Goal: Task Accomplishment & Management: Use online tool/utility

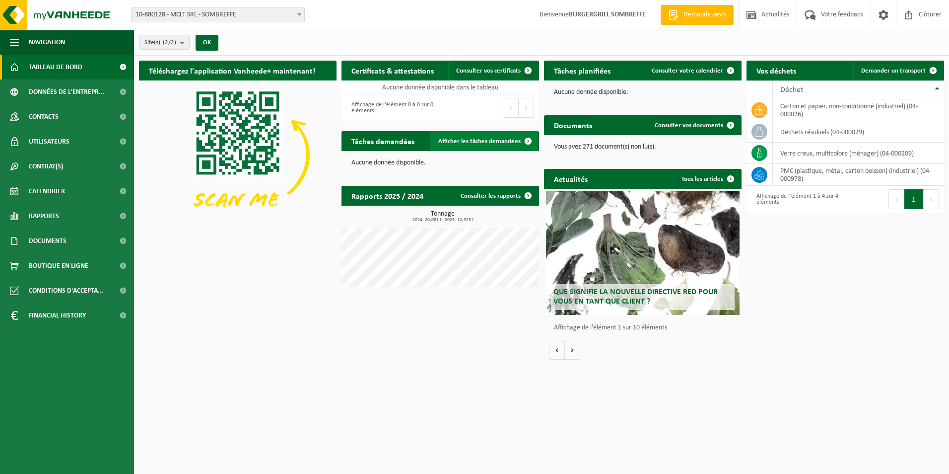
click at [463, 141] on span "Afficher les tâches demandées" at bounding box center [479, 141] width 82 height 6
click at [892, 71] on span "Demander un transport" at bounding box center [893, 71] width 65 height 6
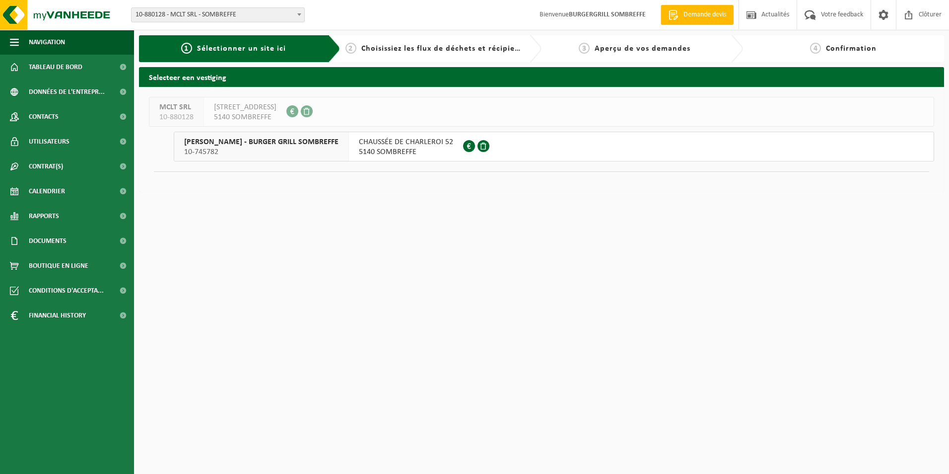
click at [314, 149] on span "10-745782" at bounding box center [261, 152] width 154 height 10
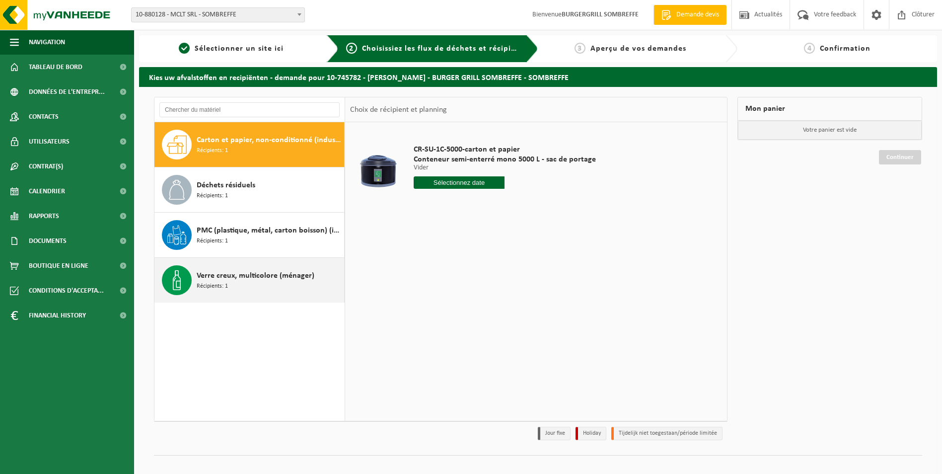
click at [278, 280] on span "Verre creux, multicolore (ménager)" at bounding box center [256, 276] width 118 height 12
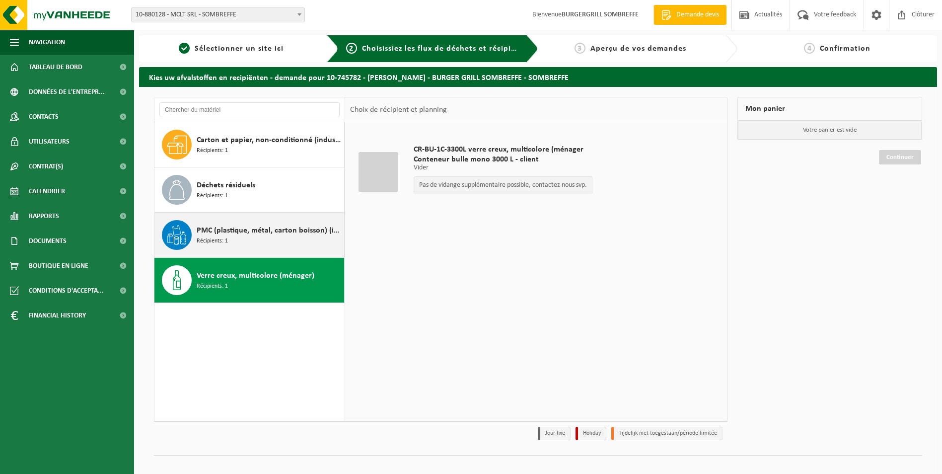
click at [280, 238] on div "PMC (plastique, métal, carton boisson) (industriel) Récipients: 1" at bounding box center [269, 235] width 145 height 30
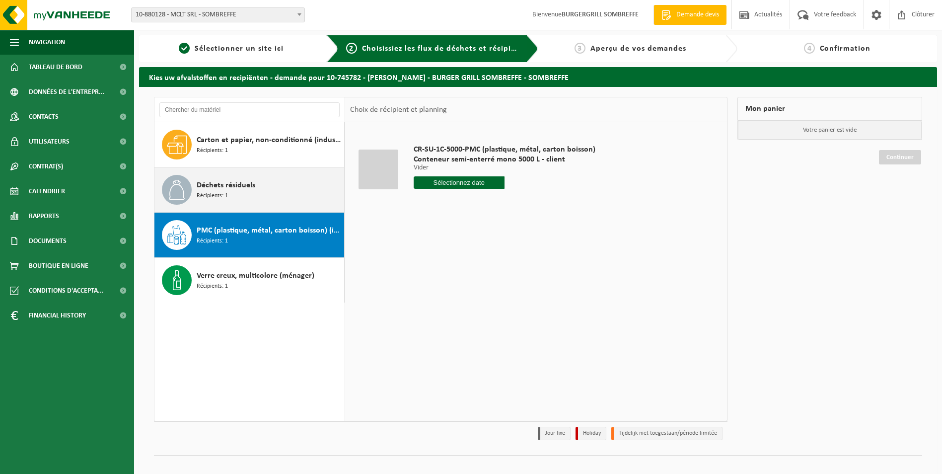
click at [284, 197] on div "Déchets résiduels Récipients: 1" at bounding box center [269, 190] width 145 height 30
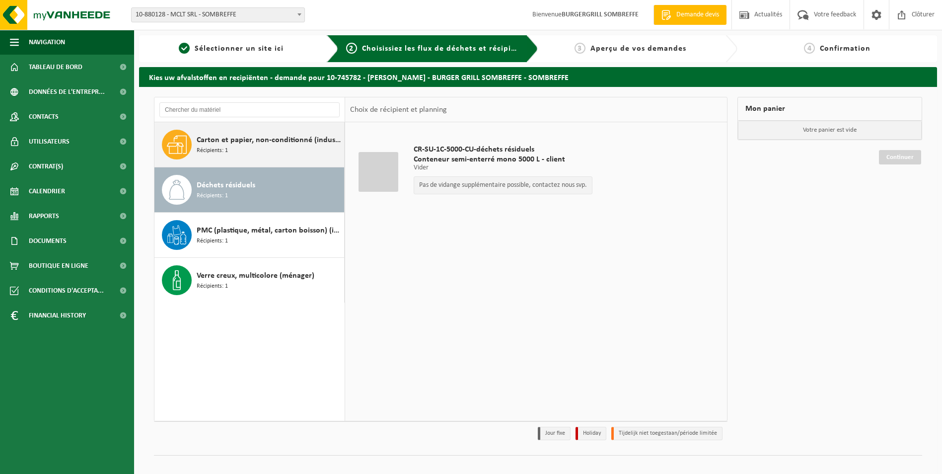
click at [294, 138] on span "Carton et papier, non-conditionné (industriel)" at bounding box center [269, 140] width 145 height 12
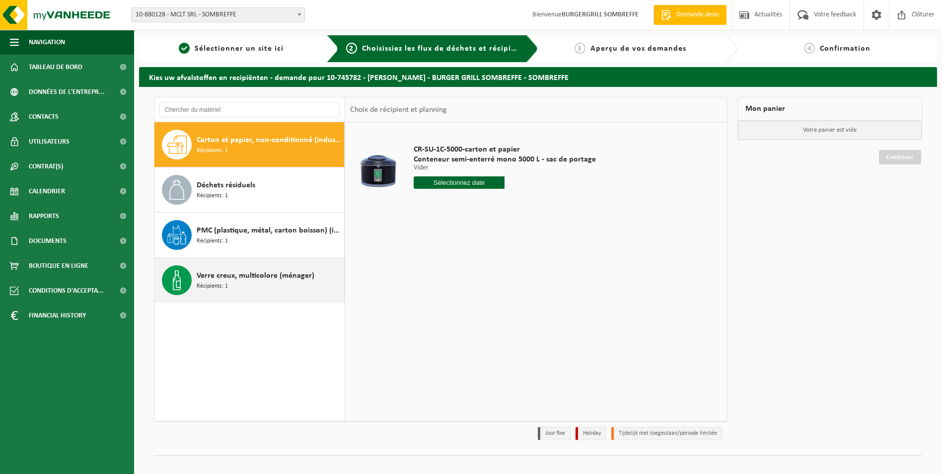
click at [264, 276] on span "Verre creux, multicolore (ménager)" at bounding box center [256, 276] width 118 height 12
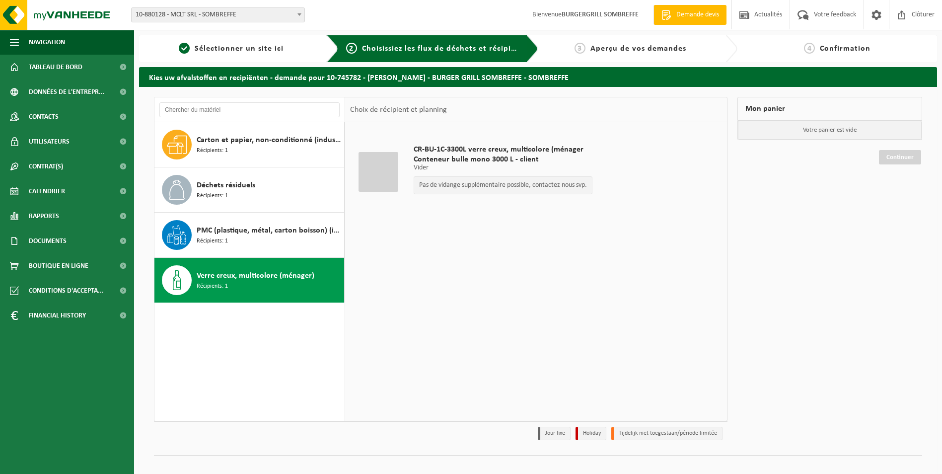
click at [502, 192] on div "Pas de vidange supplémentaire possible, contactez nous svp." at bounding box center [503, 185] width 179 height 18
click at [913, 17] on span "Clôturer" at bounding box center [923, 14] width 28 height 29
